Goal: Task Accomplishment & Management: Manage account settings

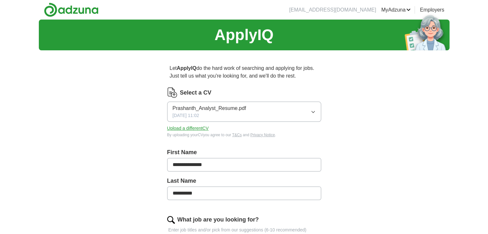
click at [197, 128] on button "Upload a different CV" at bounding box center [188, 128] width 42 height 7
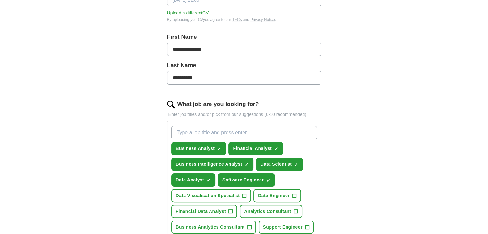
scroll to position [119, 0]
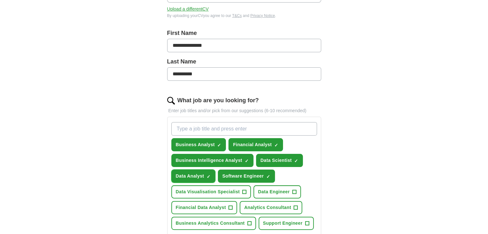
click at [0, 0] on span "×" at bounding box center [0, 0] width 0 height 0
click at [208, 174] on span "+" at bounding box center [208, 176] width 4 height 5
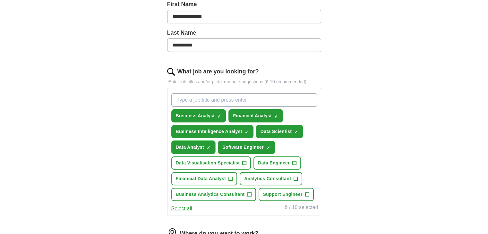
scroll to position [149, 0]
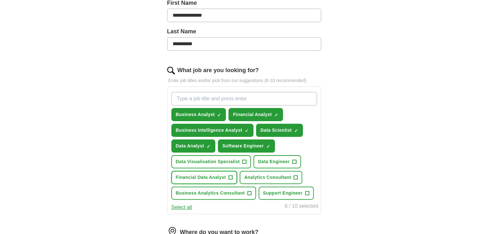
click at [229, 176] on span "+" at bounding box center [231, 177] width 4 height 5
click at [249, 191] on span "+" at bounding box center [249, 193] width 4 height 5
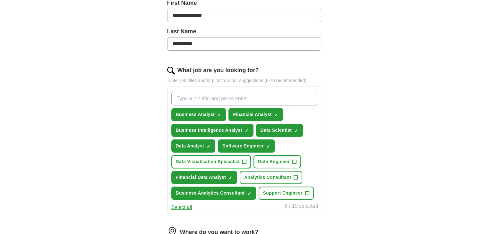
click at [245, 160] on span "+" at bounding box center [244, 161] width 4 height 5
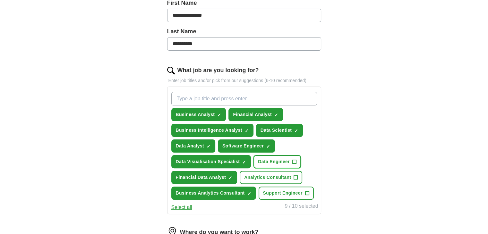
click at [279, 160] on span "Data Engineer" at bounding box center [274, 161] width 32 height 7
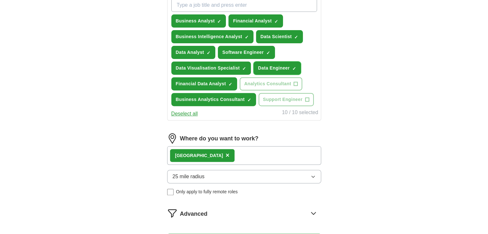
scroll to position [247, 0]
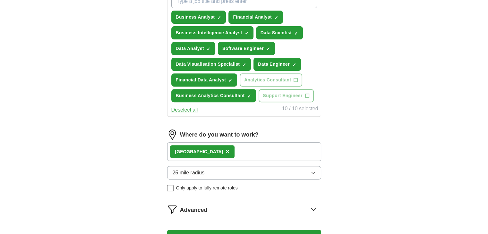
click at [225, 149] on span "×" at bounding box center [227, 151] width 4 height 7
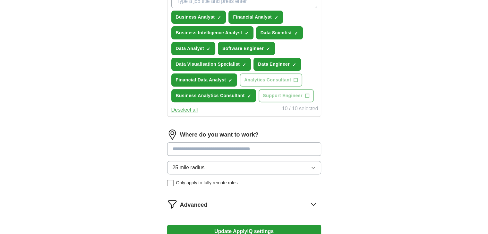
click at [196, 149] on input at bounding box center [244, 148] width 154 height 13
type input "*"
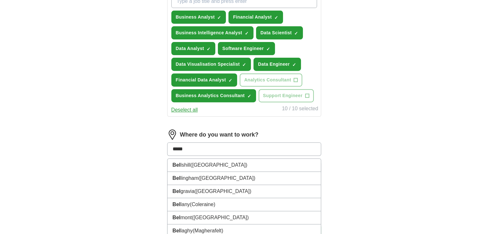
type input "******"
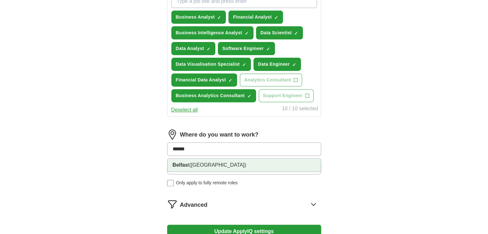
click at [195, 162] on span "([GEOGRAPHIC_DATA])" at bounding box center [217, 164] width 57 height 5
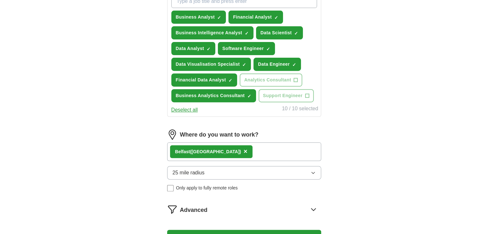
click at [260, 148] on div "Belfas t ([GEOGRAPHIC_DATA]) ×" at bounding box center [244, 151] width 154 height 19
click at [266, 153] on div "Belfas t ([GEOGRAPHIC_DATA]) ×" at bounding box center [244, 151] width 154 height 19
click at [237, 169] on button "25 mile radius" at bounding box center [244, 172] width 154 height 13
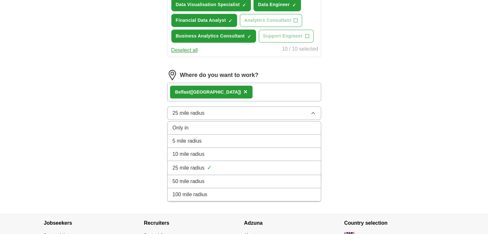
scroll to position [307, 0]
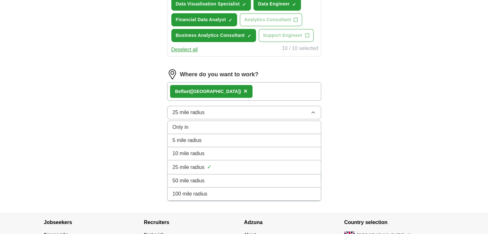
click at [237, 192] on div "100 mile radius" at bounding box center [243, 194] width 143 height 8
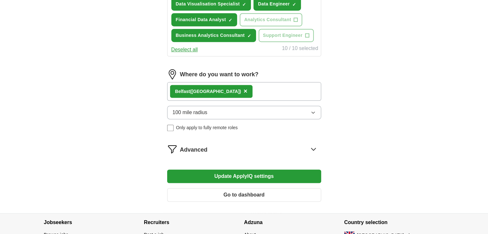
click at [243, 88] on span "×" at bounding box center [245, 91] width 4 height 7
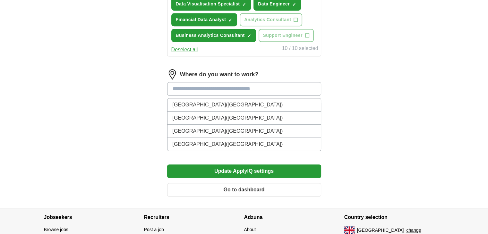
click at [236, 86] on input at bounding box center [244, 88] width 154 height 13
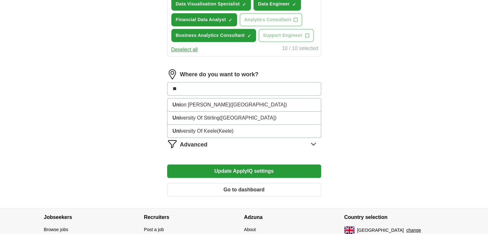
type input "*"
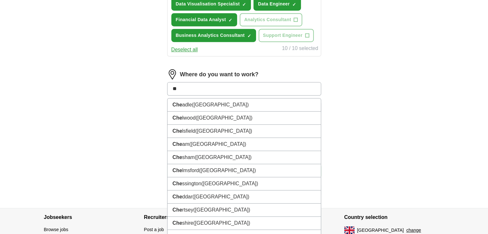
type input "*"
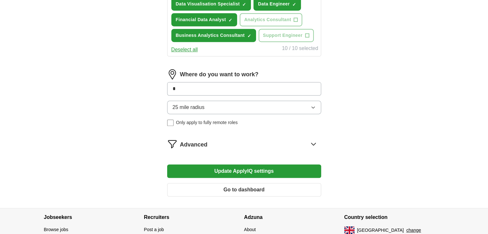
type input "**"
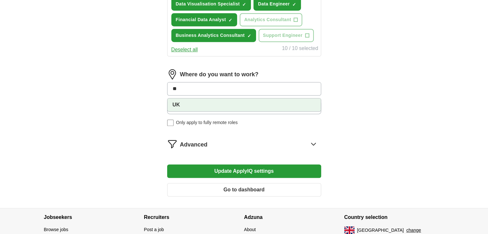
click at [180, 101] on li "UK" at bounding box center [243, 104] width 153 height 13
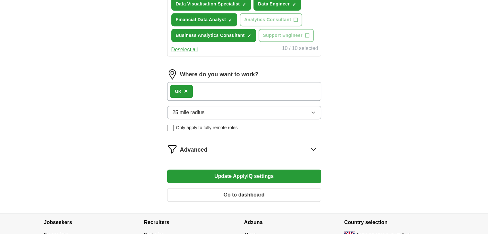
click at [214, 90] on div "UK ×" at bounding box center [244, 91] width 154 height 19
click at [187, 88] on span "×" at bounding box center [186, 91] width 4 height 7
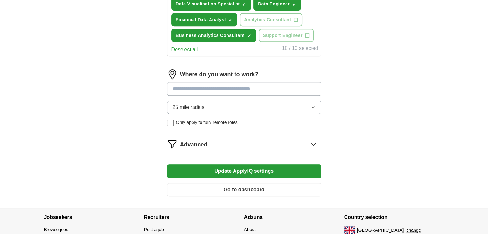
click at [187, 86] on input at bounding box center [244, 88] width 154 height 13
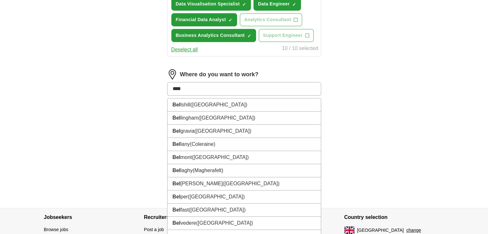
type input "*****"
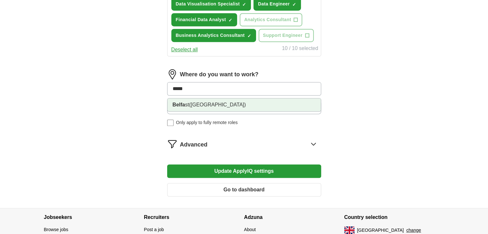
click at [178, 104] on strong "Belfa" at bounding box center [178, 104] width 13 height 5
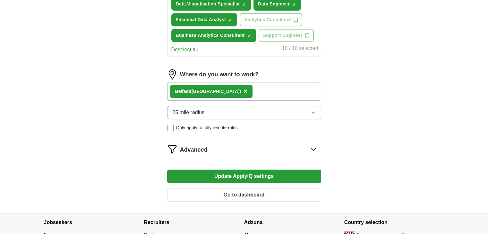
click at [209, 109] on button "25 mile radius" at bounding box center [244, 112] width 154 height 13
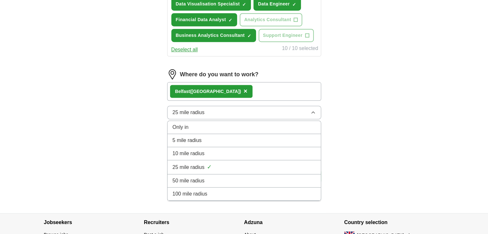
click at [192, 190] on span "100 mile radius" at bounding box center [189, 194] width 35 height 8
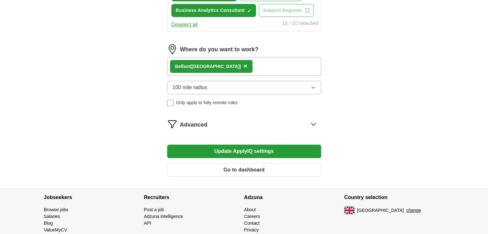
scroll to position [333, 0]
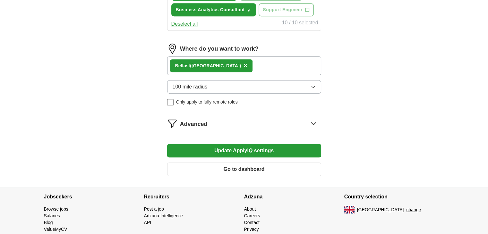
click at [236, 150] on button "Update ApplyIQ settings" at bounding box center [244, 150] width 154 height 13
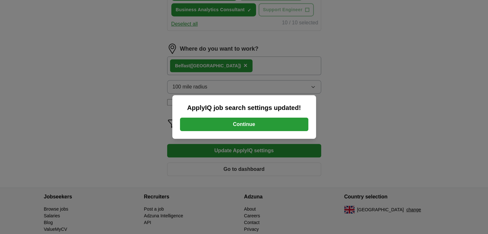
click at [250, 123] on button "Continue" at bounding box center [244, 124] width 128 height 13
